Goal: Find specific page/section: Find specific page/section

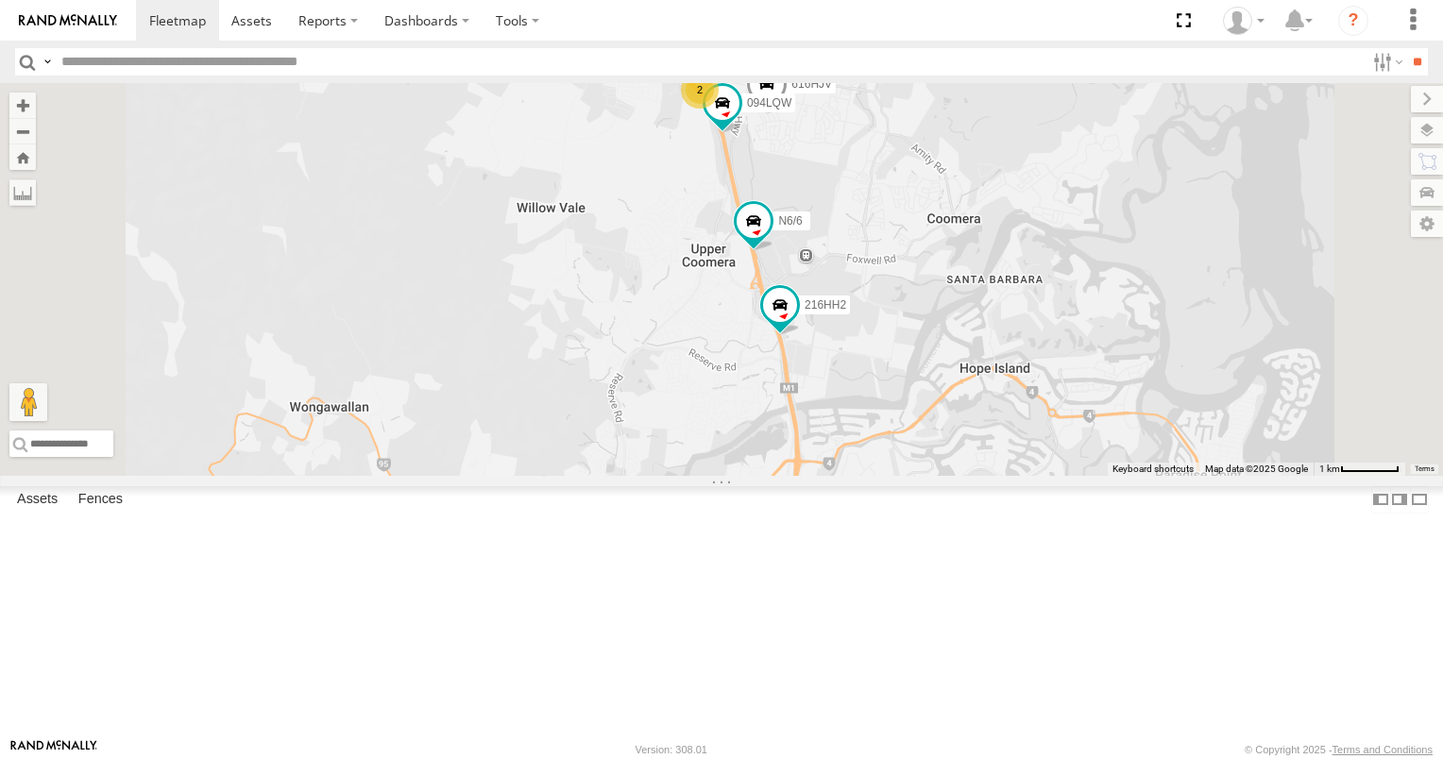
click at [719, 109] on div "2" at bounding box center [700, 90] width 38 height 38
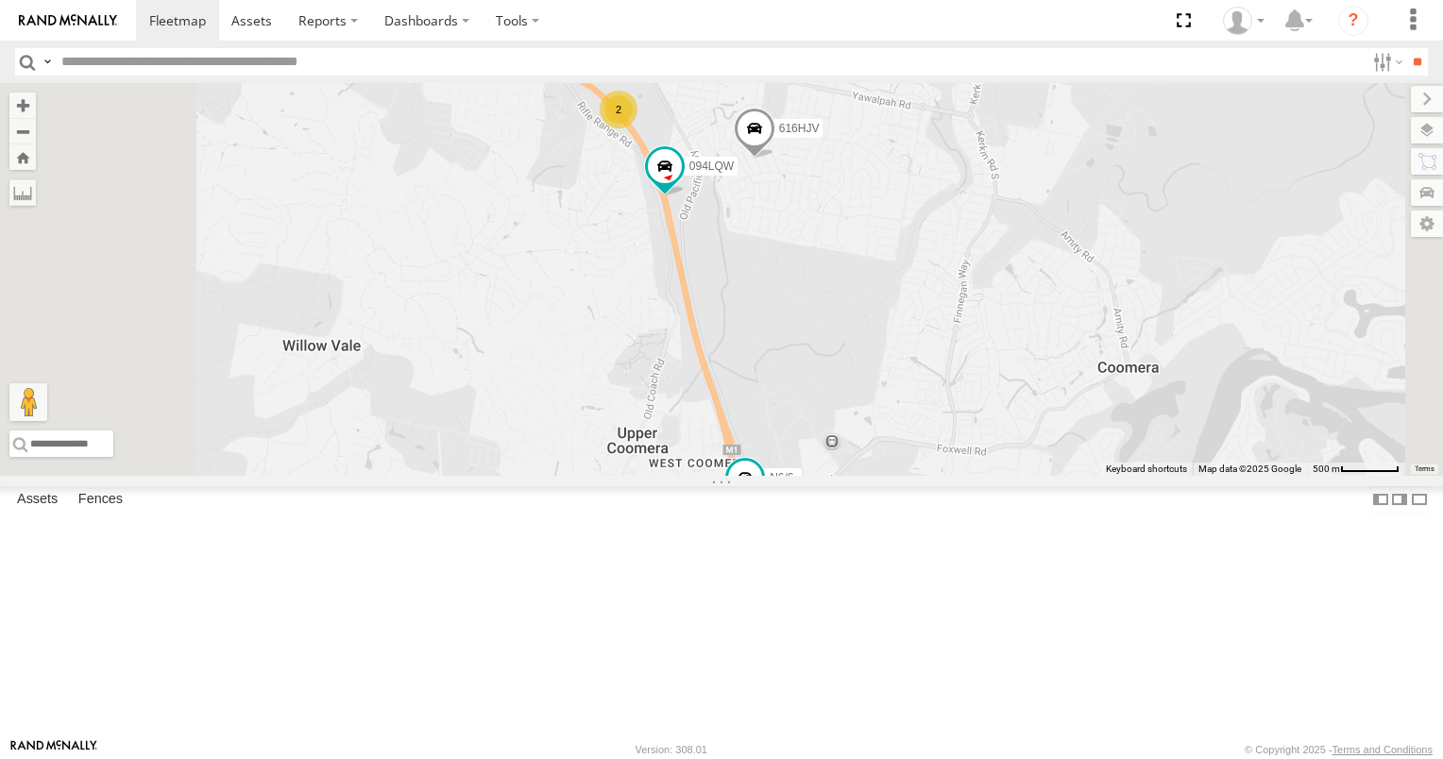
drag, startPoint x: 869, startPoint y: 572, endPoint x: 854, endPoint y: 380, distance: 193.2
click at [854, 380] on div "806YIP XB92CD/Water N18/89 N6/6 616HJV 094LQW 216HH2 2" at bounding box center [721, 279] width 1443 height 393
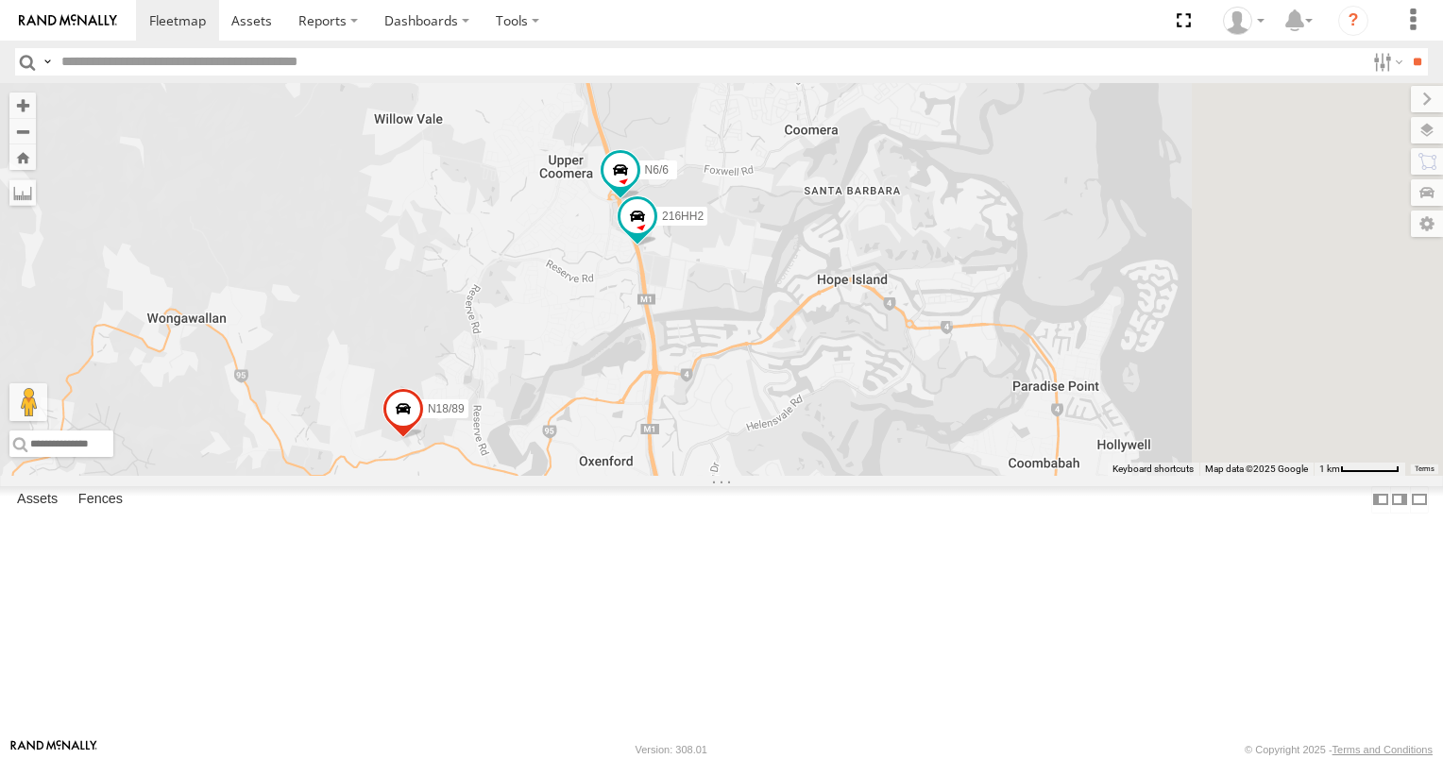
drag, startPoint x: 819, startPoint y: 460, endPoint x: 748, endPoint y: 303, distance: 172.0
click at [748, 303] on div "806YIP XB92CD/Water N18/89 N6/6 616HJV 094LQW 216HH2 2" at bounding box center [721, 279] width 1443 height 393
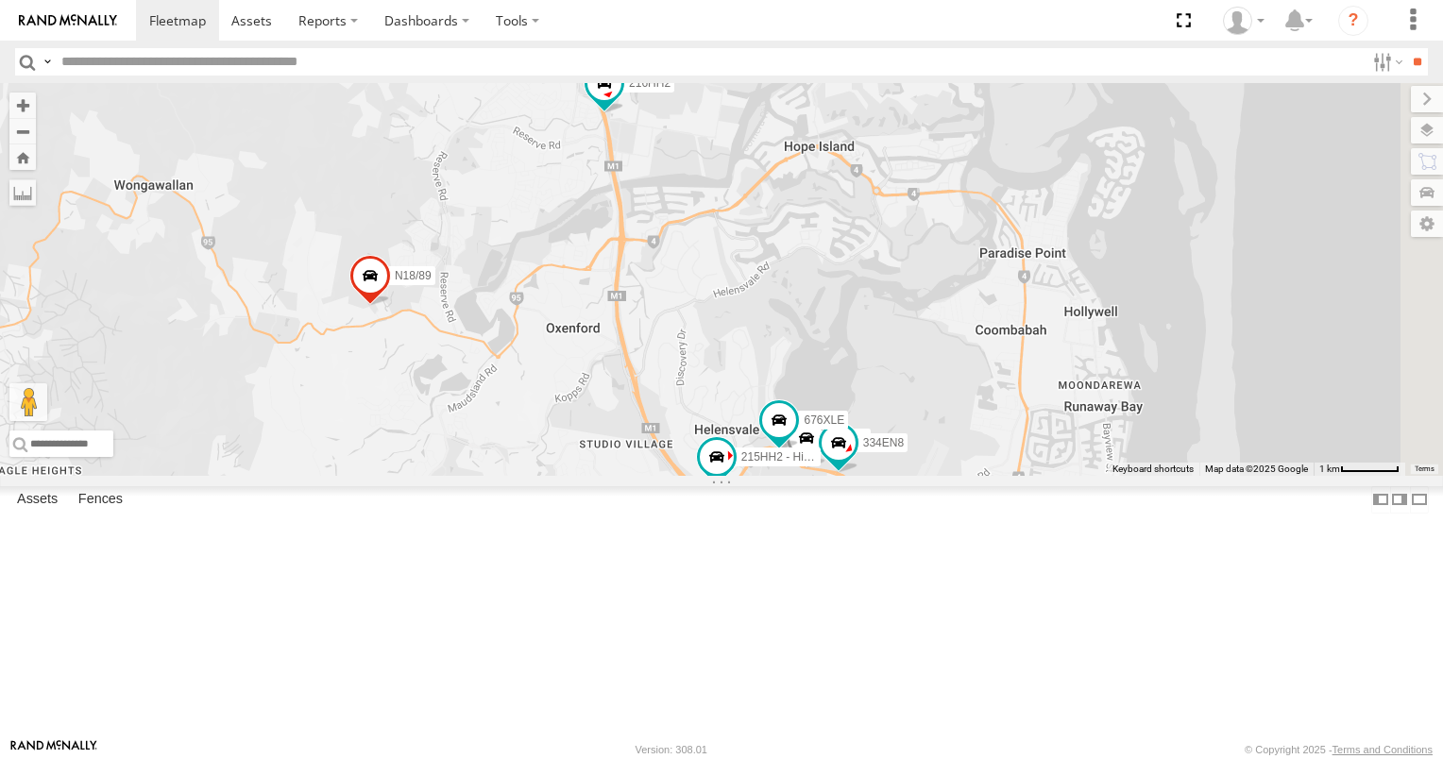
drag, startPoint x: 750, startPoint y: 440, endPoint x: 733, endPoint y: 332, distance: 109.0
click at [733, 332] on div "806YIP XB92CD/Water N18/89 N6/6 616HJV 094LQW 216HH2 2 27 334EN8 676XLE 2 Bobca…" at bounding box center [721, 279] width 1443 height 393
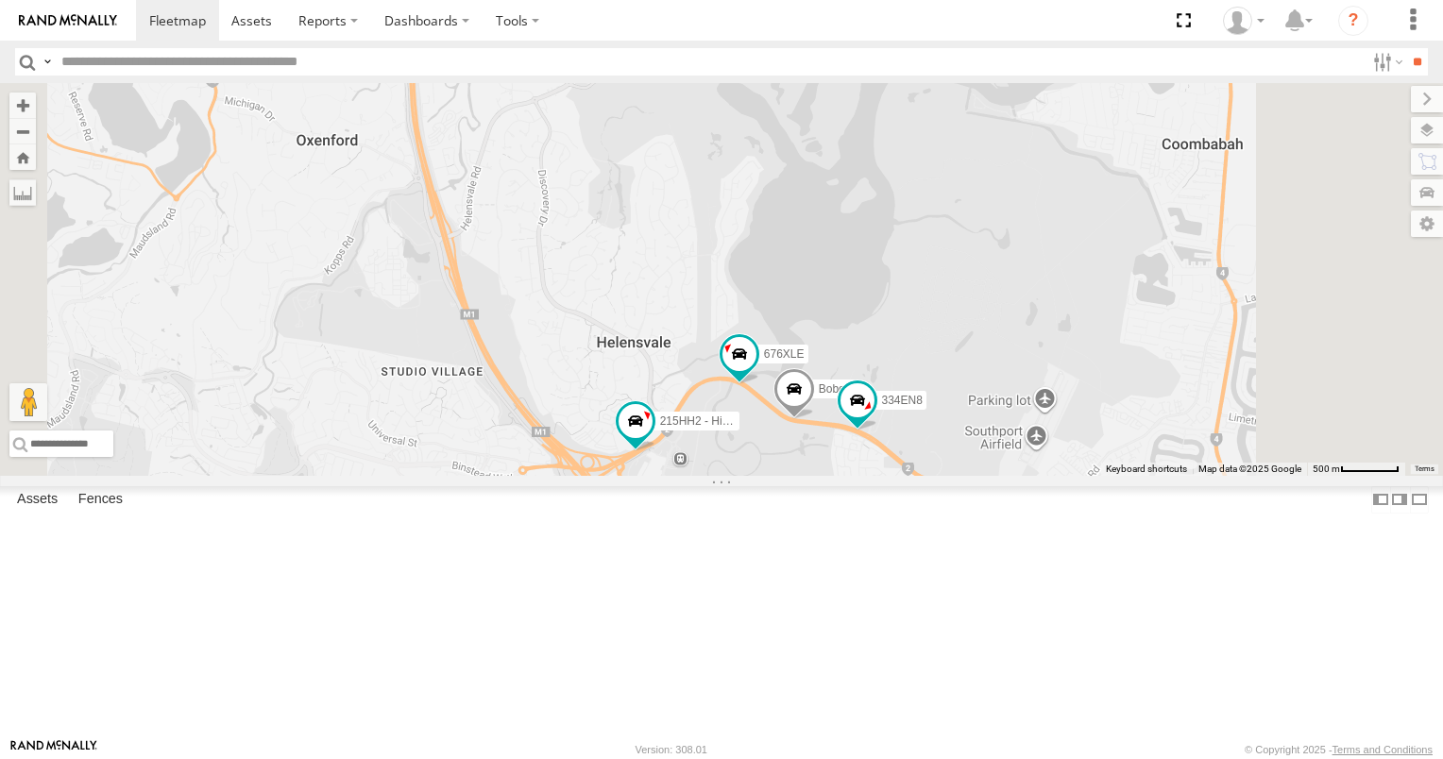
click at [1015, 523] on div "2" at bounding box center [996, 504] width 38 height 38
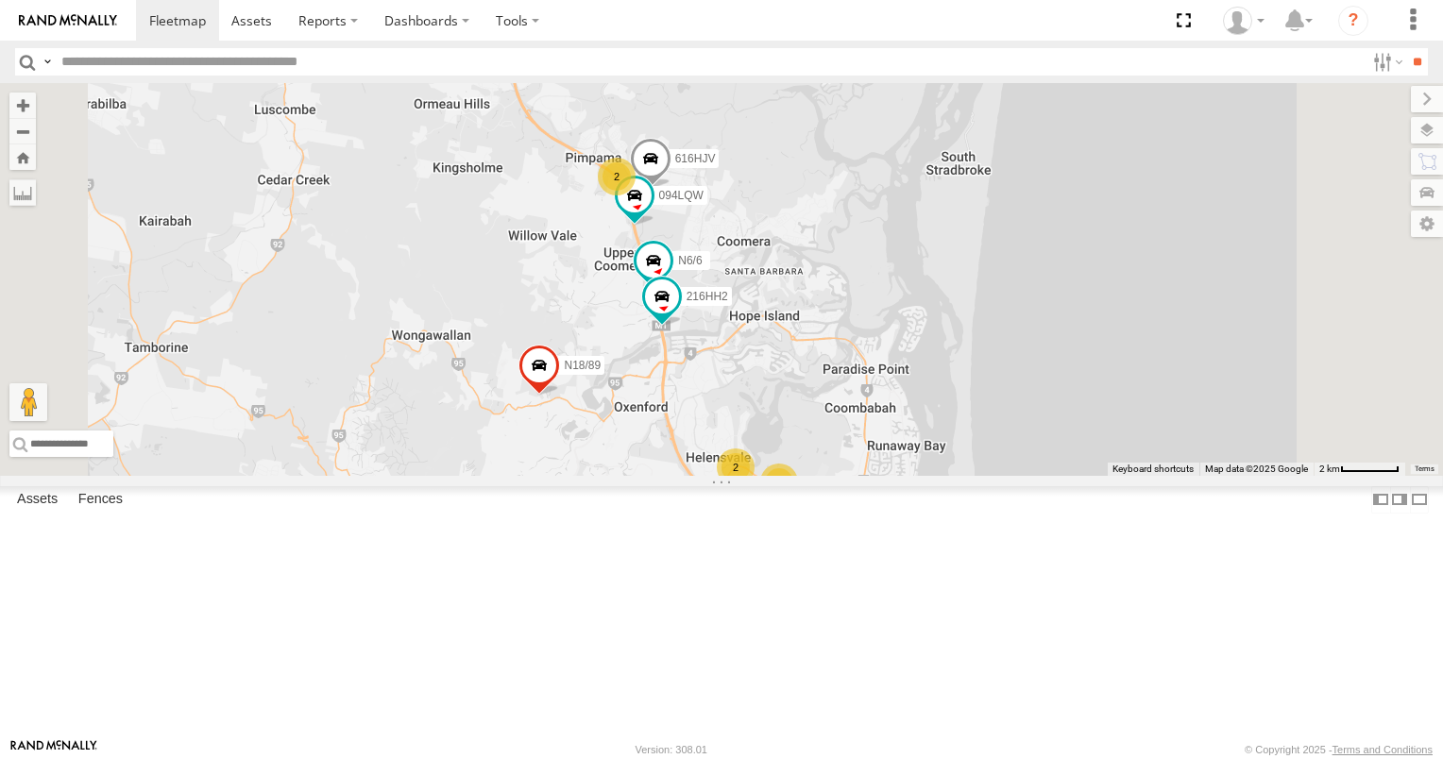
click at [851, 517] on div "29" at bounding box center [832, 498] width 38 height 38
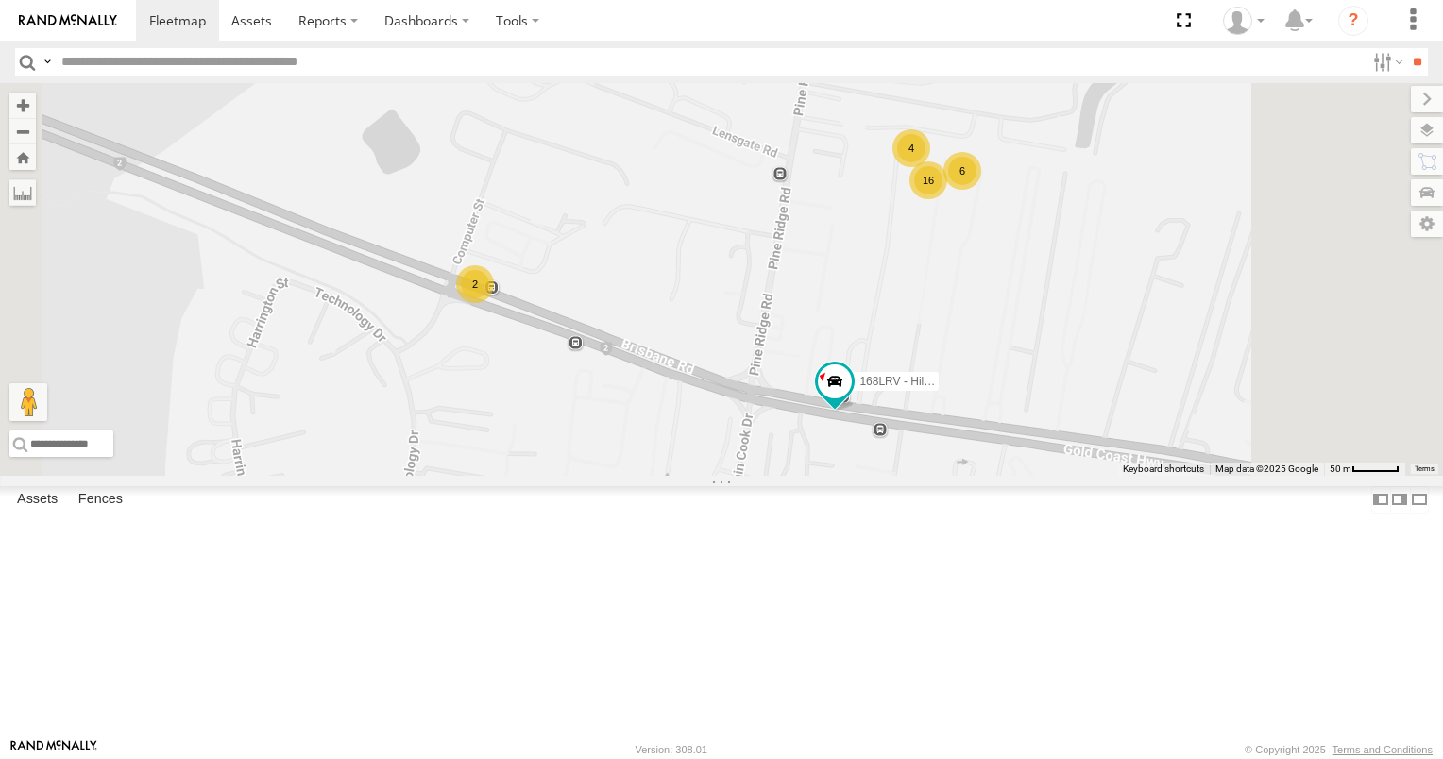
click at [947, 199] on div "16" at bounding box center [928, 180] width 38 height 38
